Goal: Task Accomplishment & Management: Complete application form

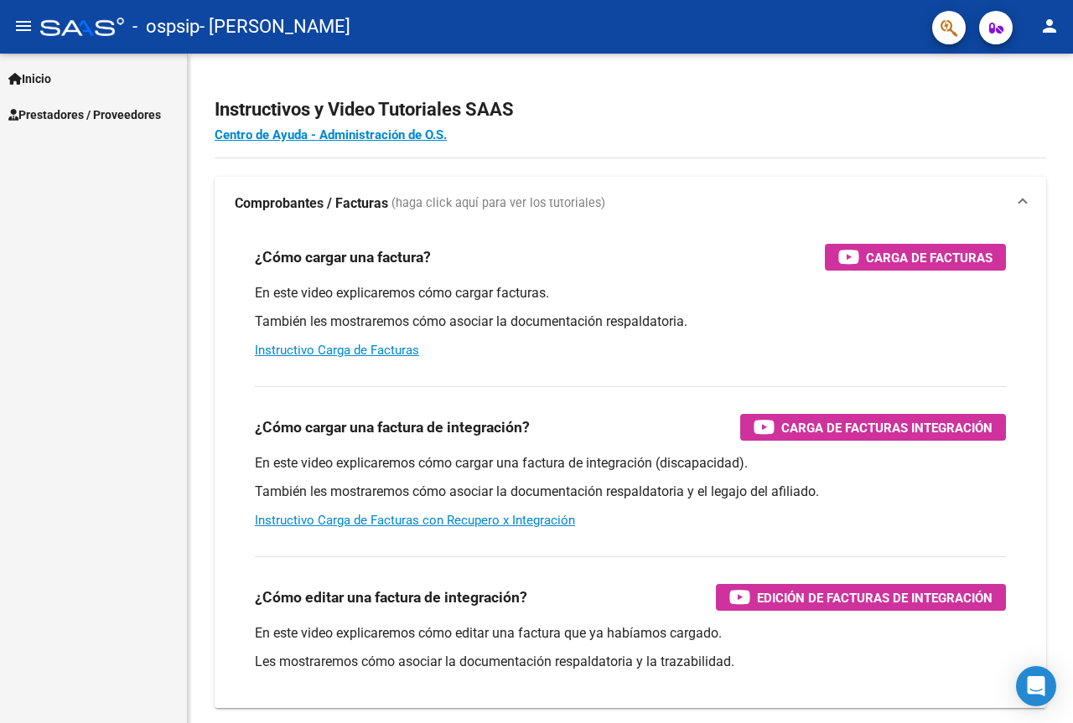
click at [64, 119] on span "Prestadores / Proveedores" at bounding box center [84, 115] width 153 height 18
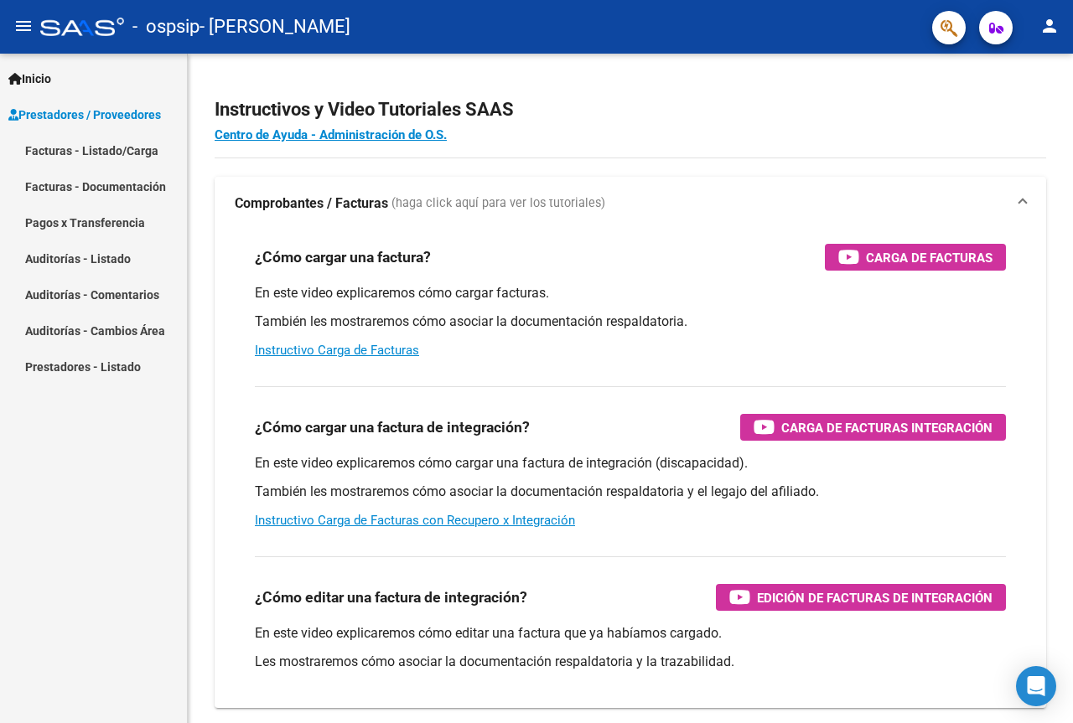
click at [71, 158] on link "Facturas - Listado/Carga" at bounding box center [93, 150] width 187 height 36
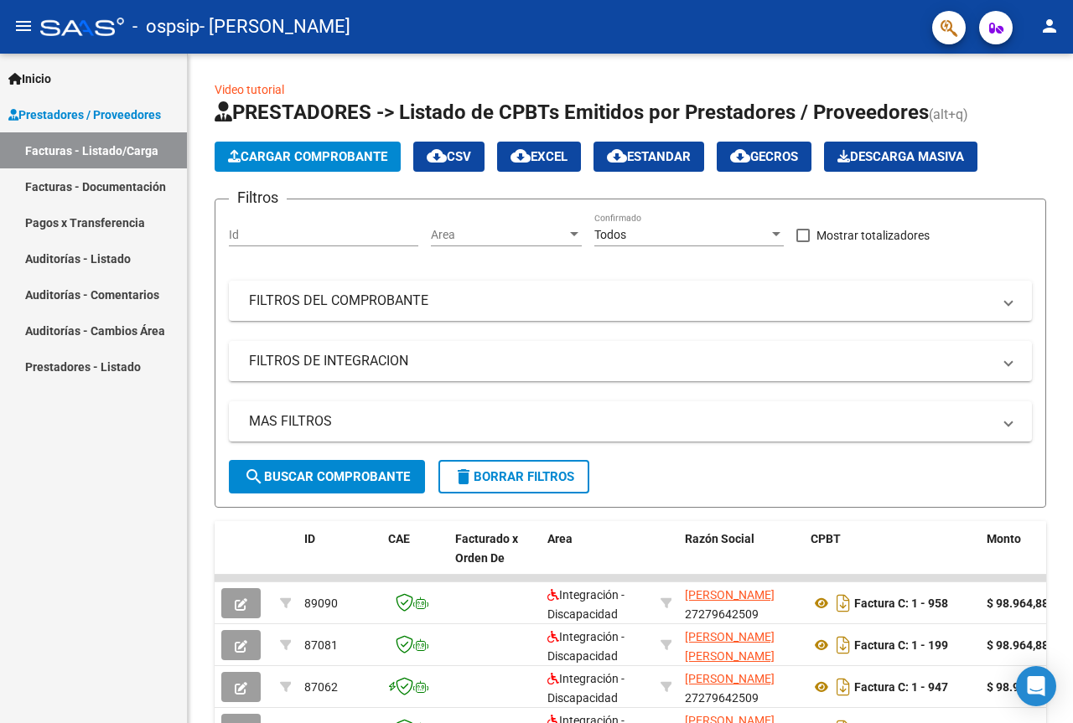
click at [306, 161] on span "Cargar Comprobante" at bounding box center [307, 156] width 159 height 15
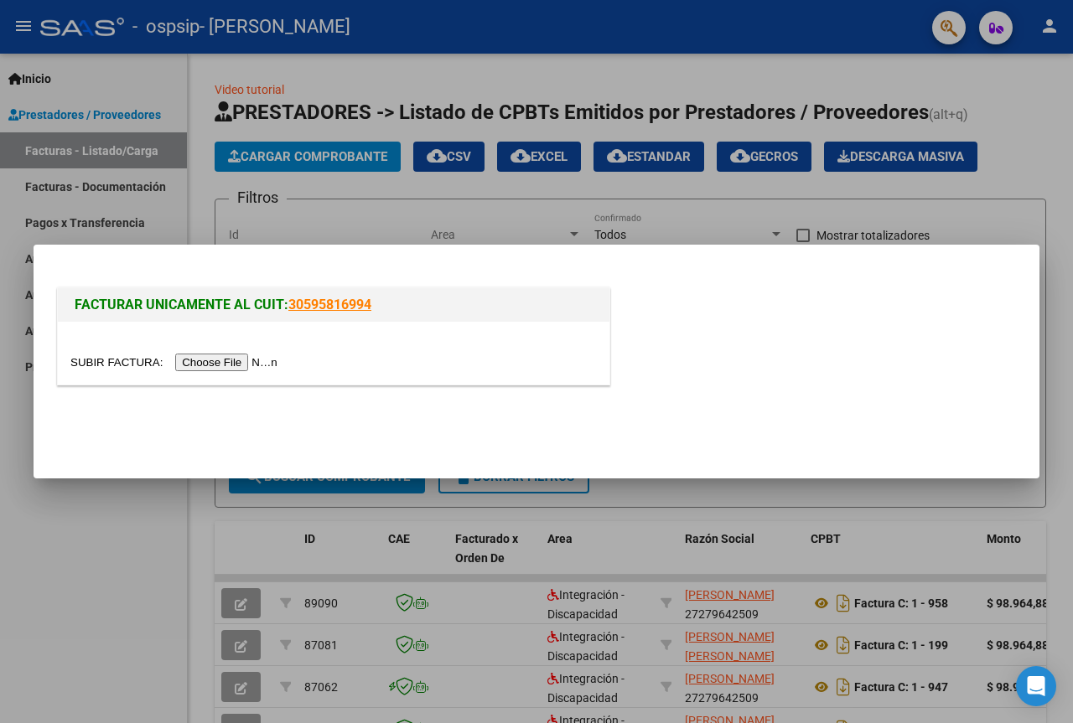
click at [267, 365] on input "file" at bounding box center [176, 363] width 212 height 18
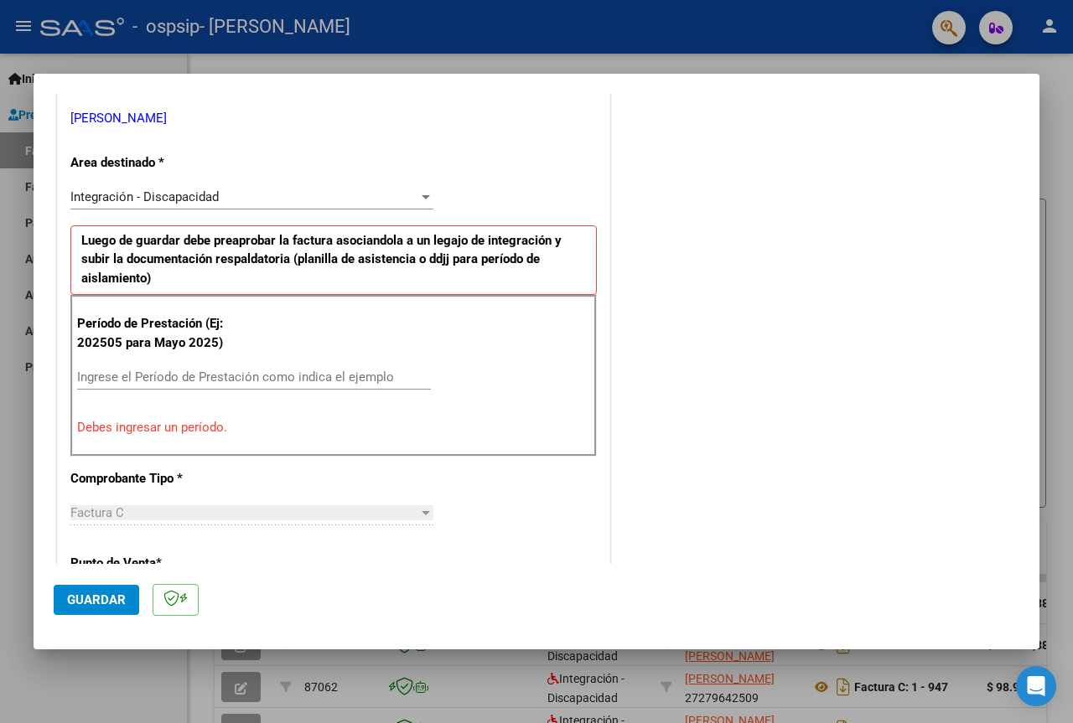
scroll to position [448, 0]
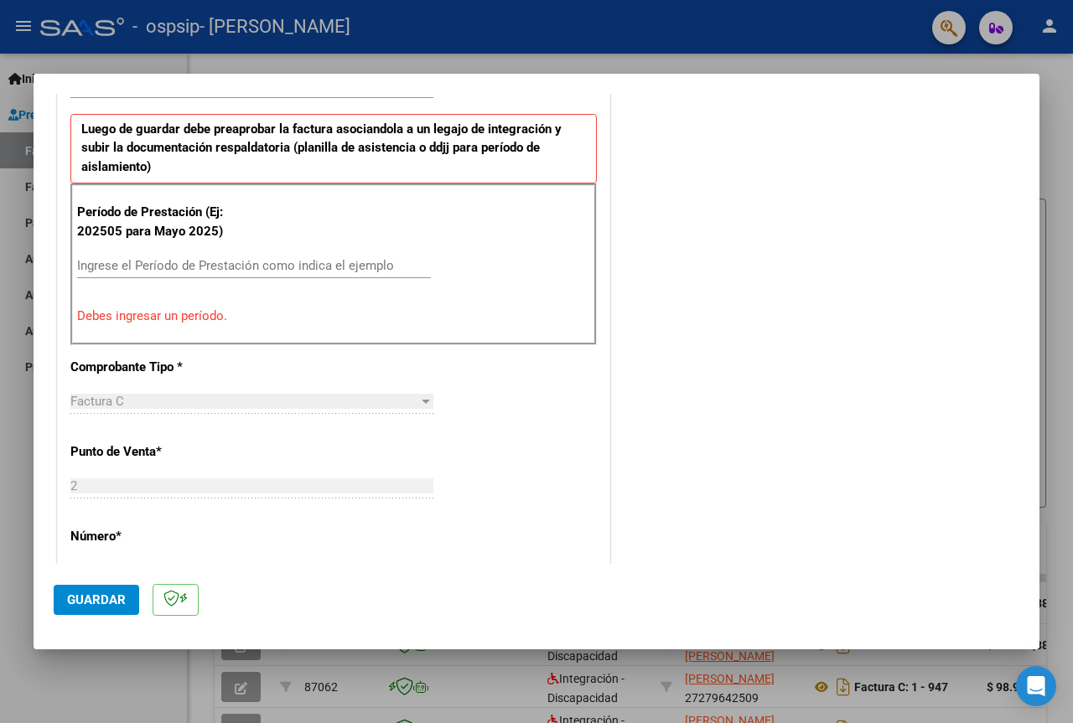
click at [170, 324] on p "Debes ingresar un período." at bounding box center [333, 316] width 513 height 19
click at [166, 312] on p "Debes ingresar un período." at bounding box center [333, 316] width 513 height 19
click at [194, 256] on div "Ingrese el Período de Prestación como indica el ejemplo" at bounding box center [254, 265] width 354 height 25
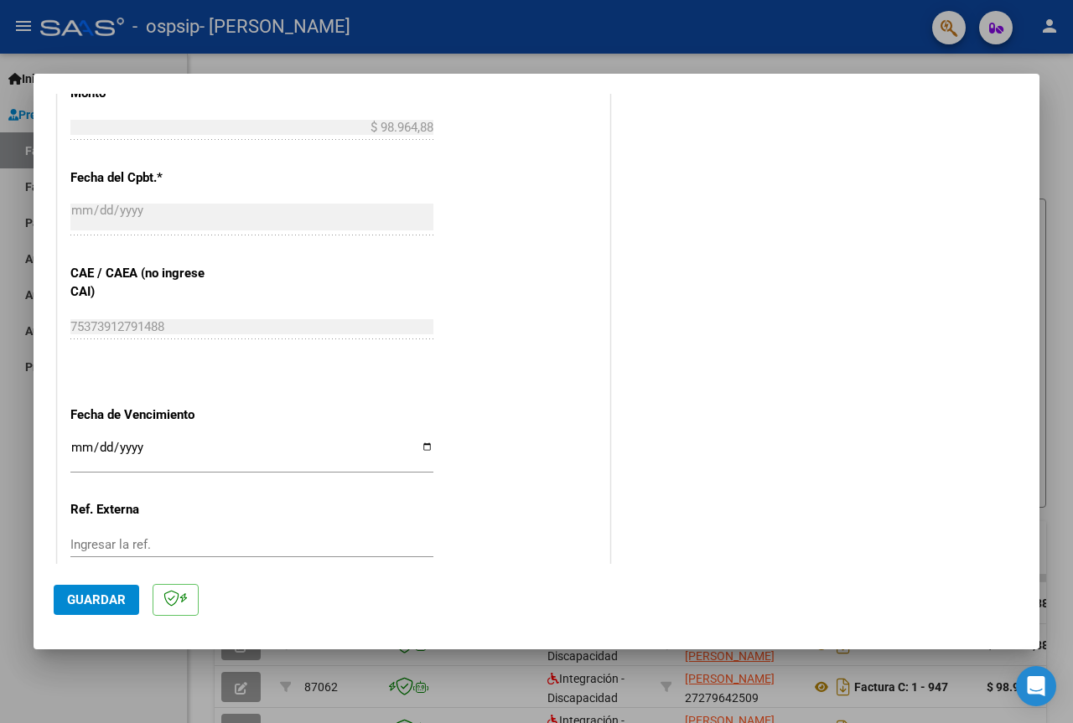
scroll to position [931, 0]
type input "202508"
click at [421, 449] on input "Ingresar la fecha" at bounding box center [251, 455] width 363 height 27
type input "[DATE]"
click at [82, 607] on span "Guardar" at bounding box center [96, 600] width 59 height 15
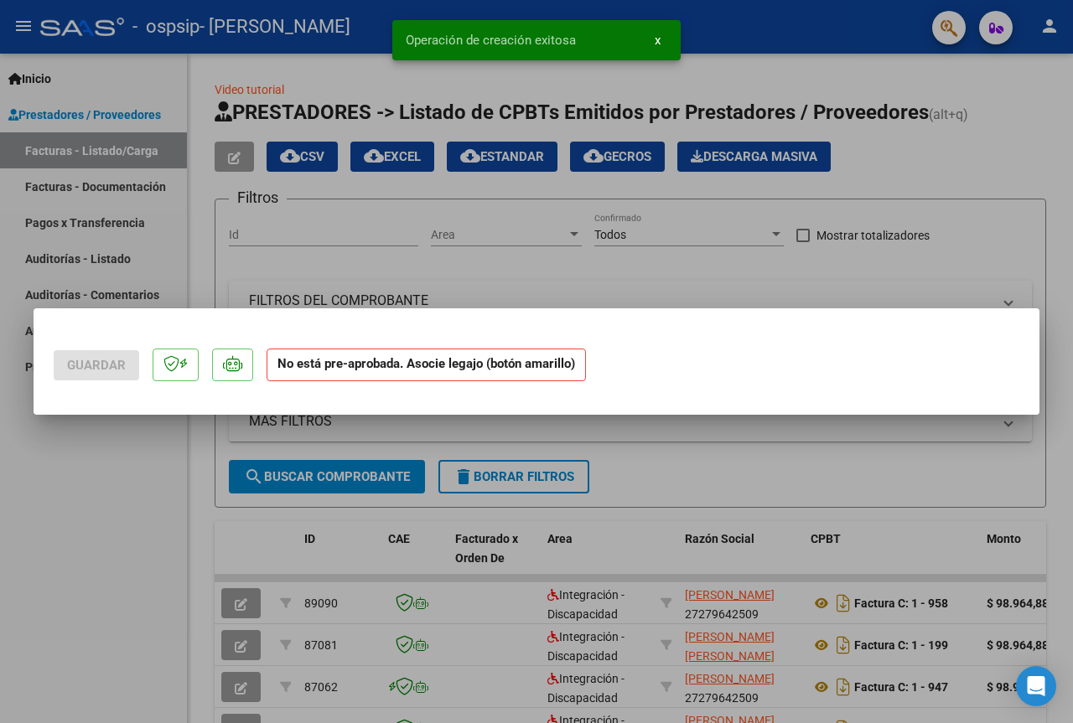
scroll to position [0, 0]
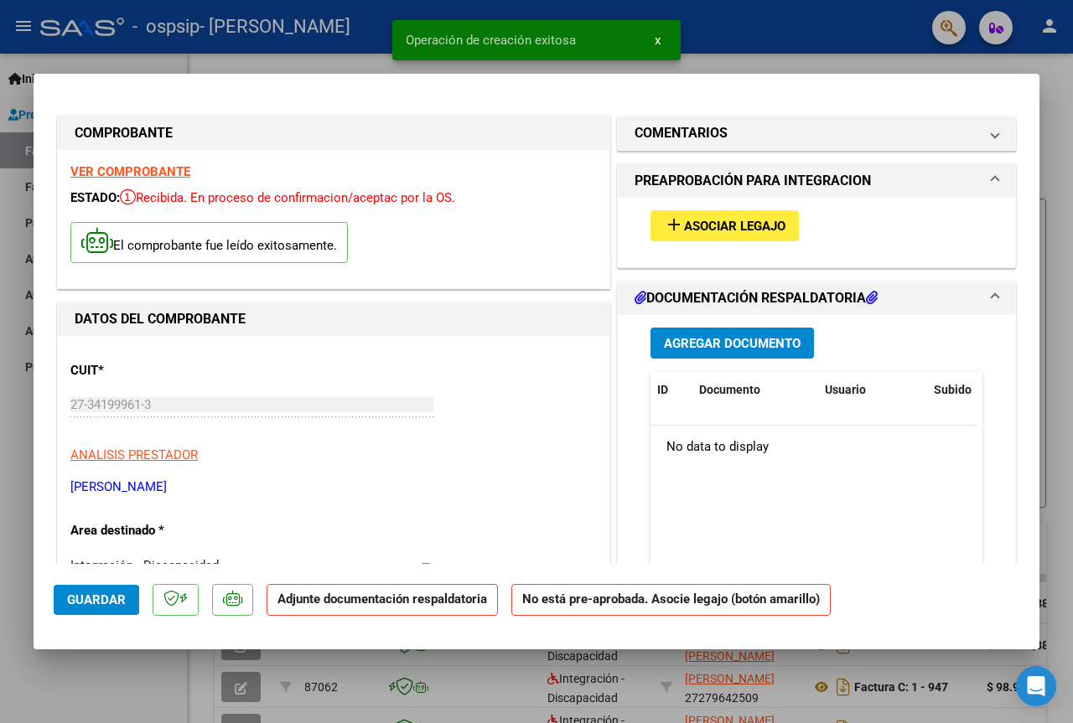
click at [704, 230] on span "Asociar Legajo" at bounding box center [734, 226] width 101 height 15
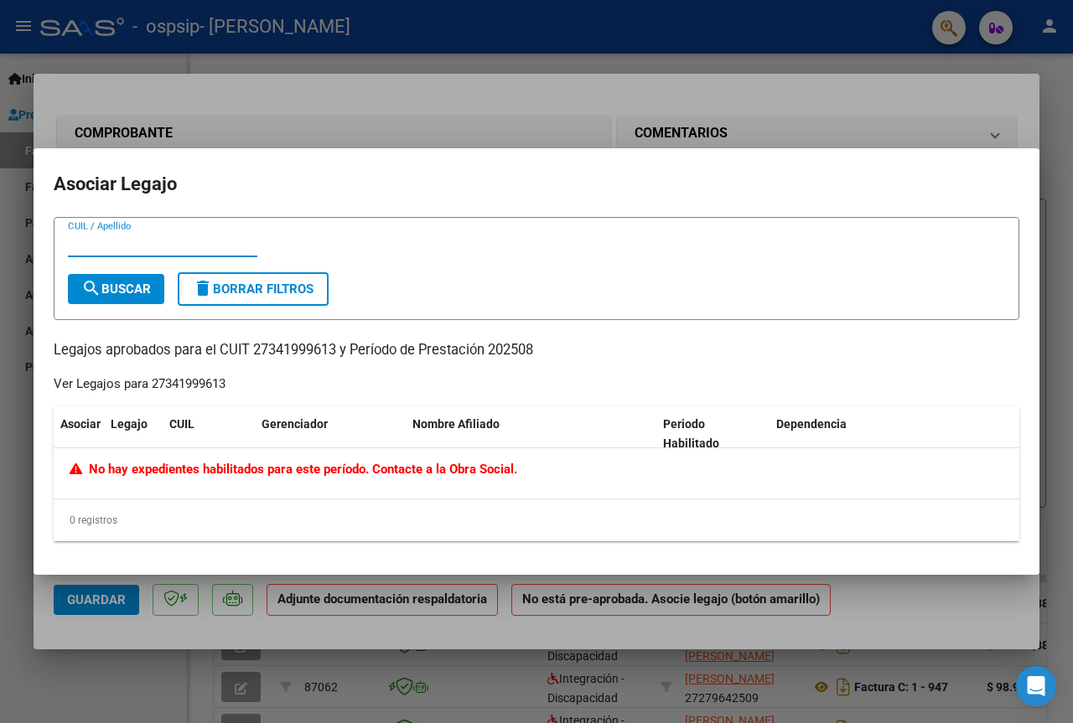
click at [998, 85] on div at bounding box center [536, 361] width 1073 height 723
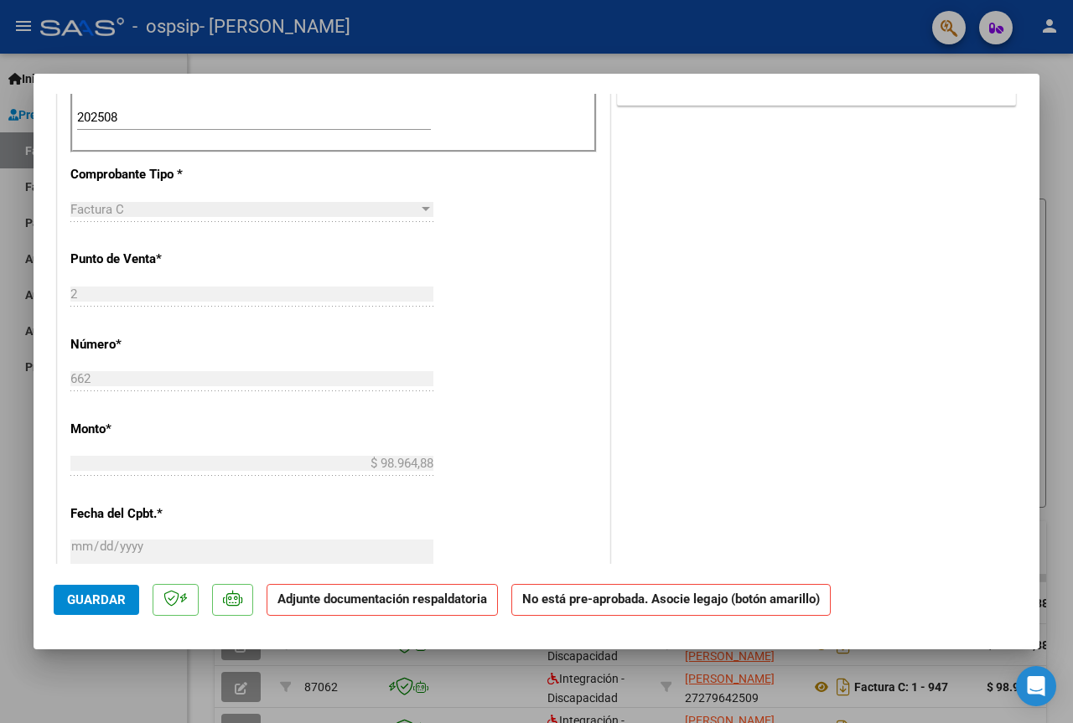
scroll to position [111, 0]
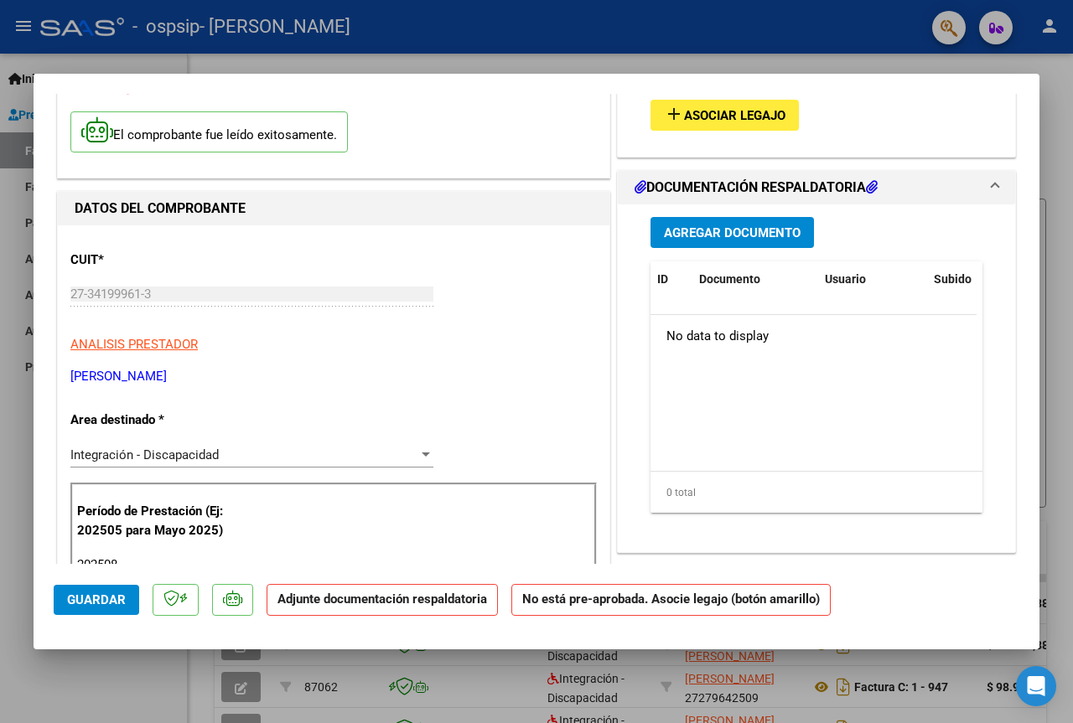
click at [522, 70] on div at bounding box center [536, 361] width 1073 height 723
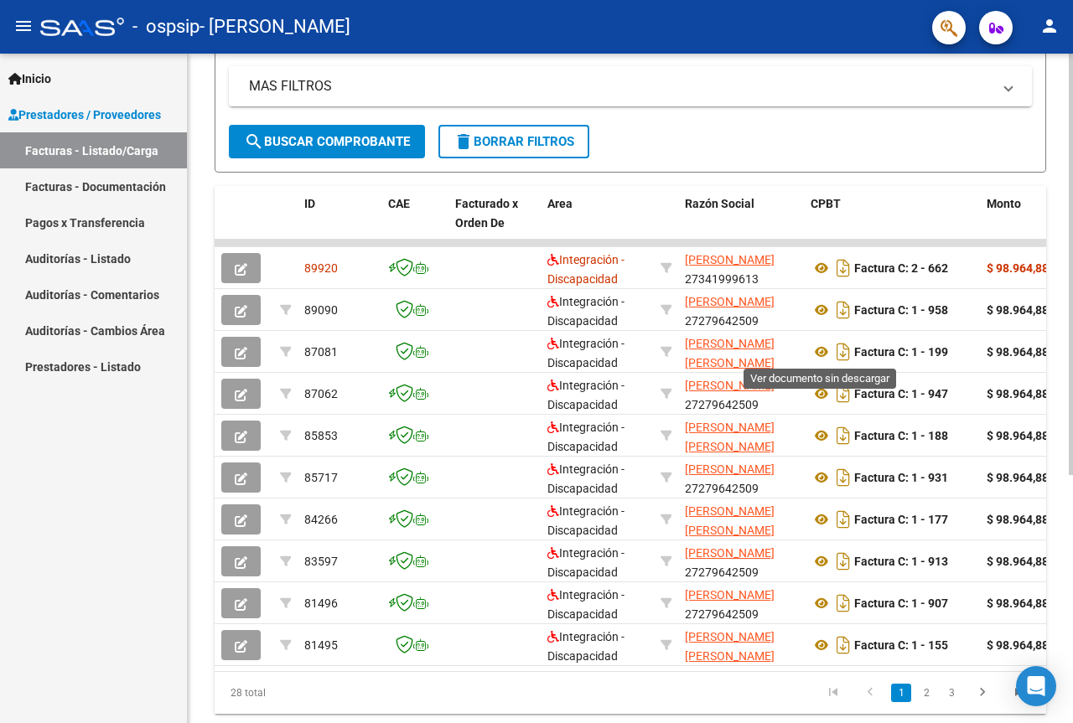
scroll to position [0, 0]
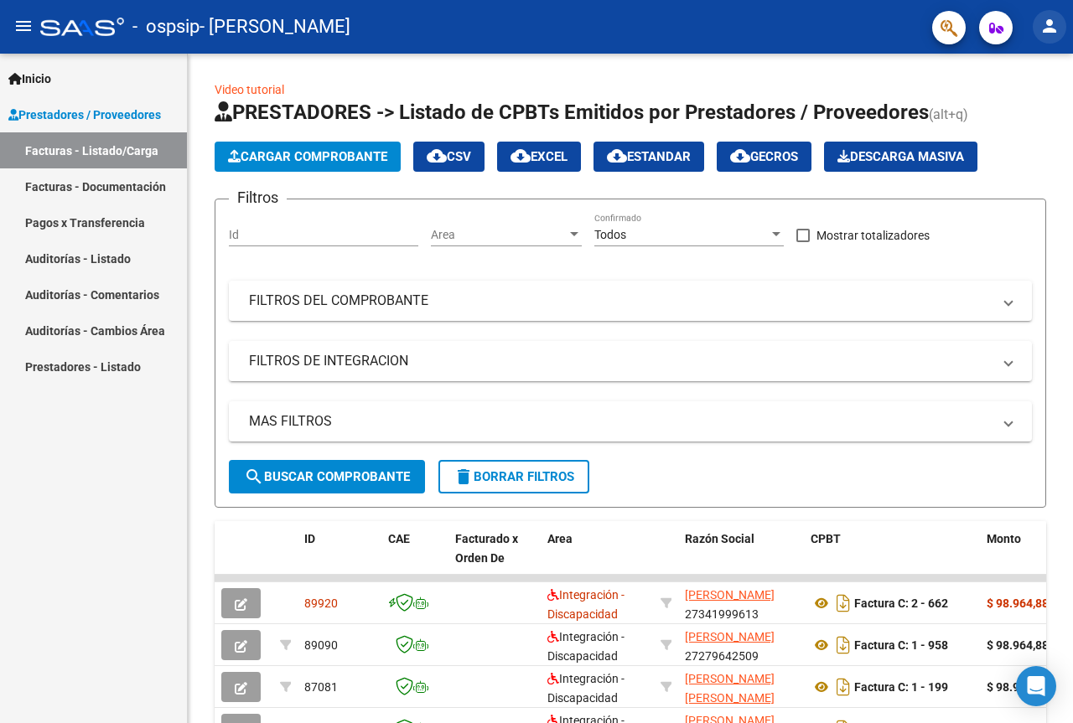
click at [1046, 28] on mat-icon "person" at bounding box center [1049, 26] width 20 height 20
click at [1027, 107] on button "exit_to_app Salir" at bounding box center [1015, 111] width 102 height 40
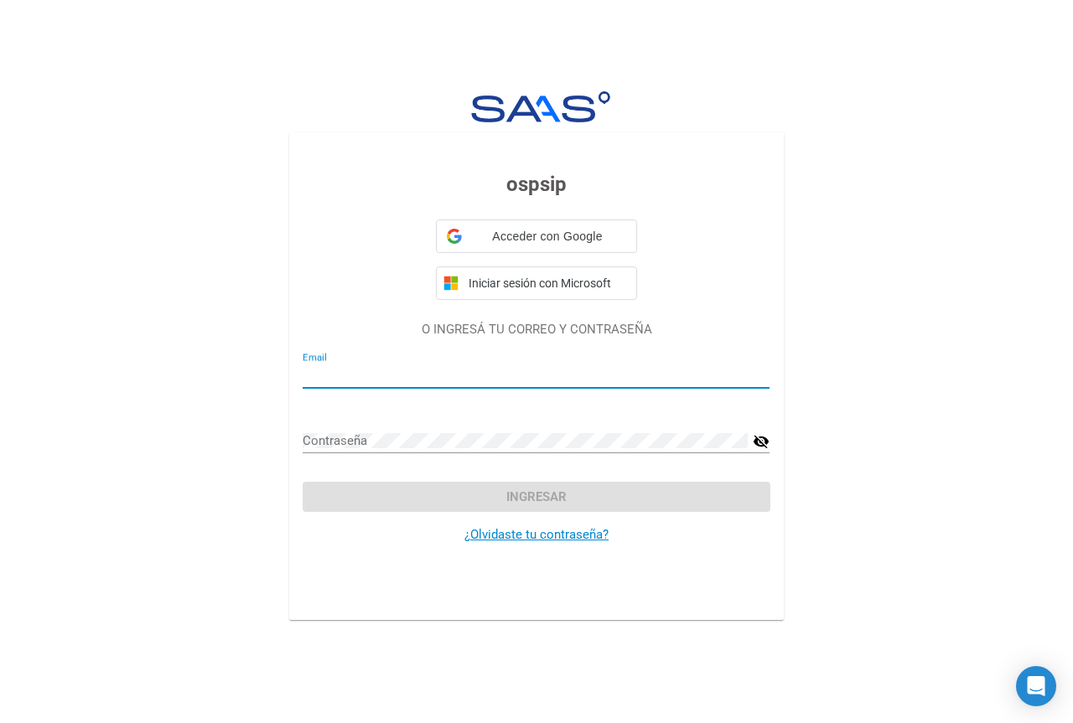
type input "[EMAIL_ADDRESS][DOMAIN_NAME]"
